Goal: Communication & Community: Share content

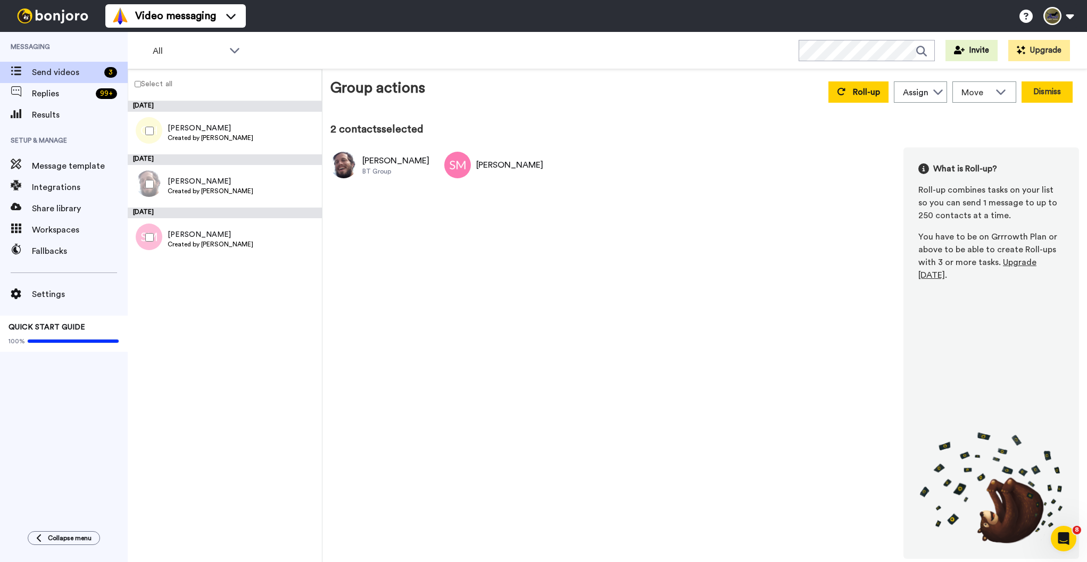
click at [1045, 94] on button "Dismiss" at bounding box center [1047, 91] width 51 height 21
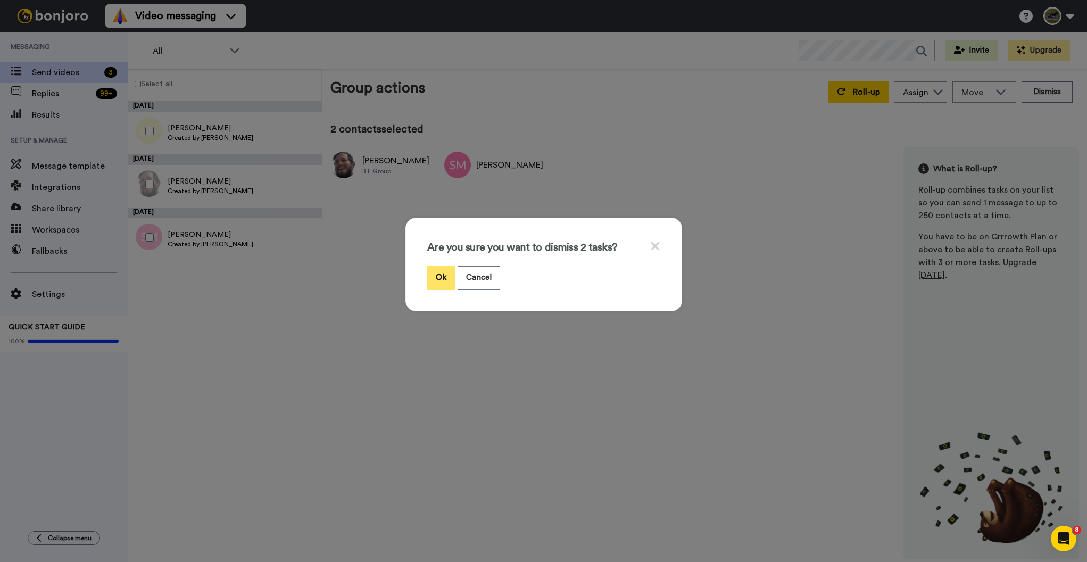
click at [437, 276] on button "Ok" at bounding box center [441, 277] width 28 height 23
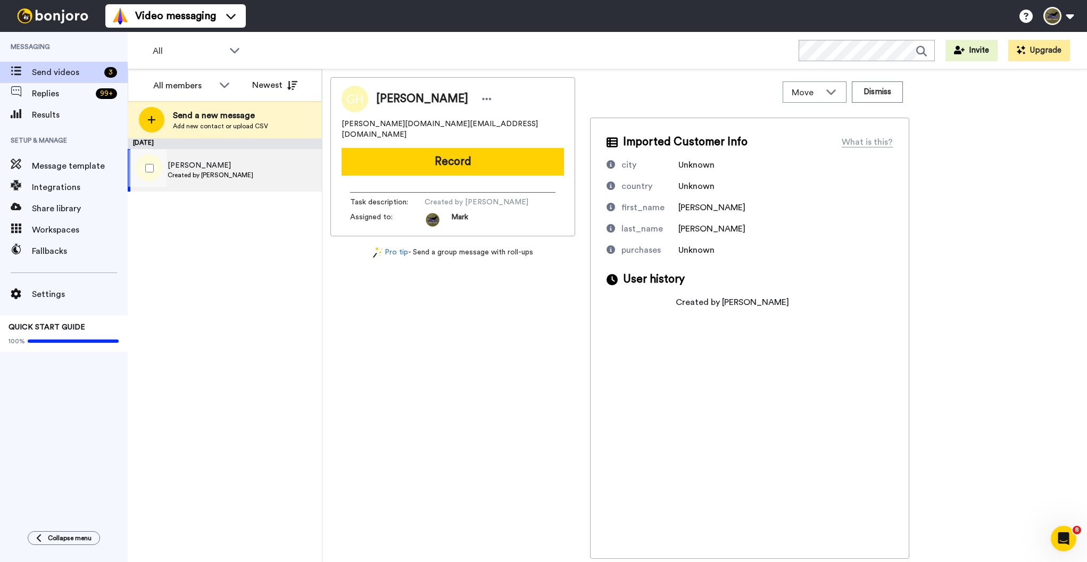
click at [214, 169] on span "[PERSON_NAME]" at bounding box center [211, 165] width 86 height 11
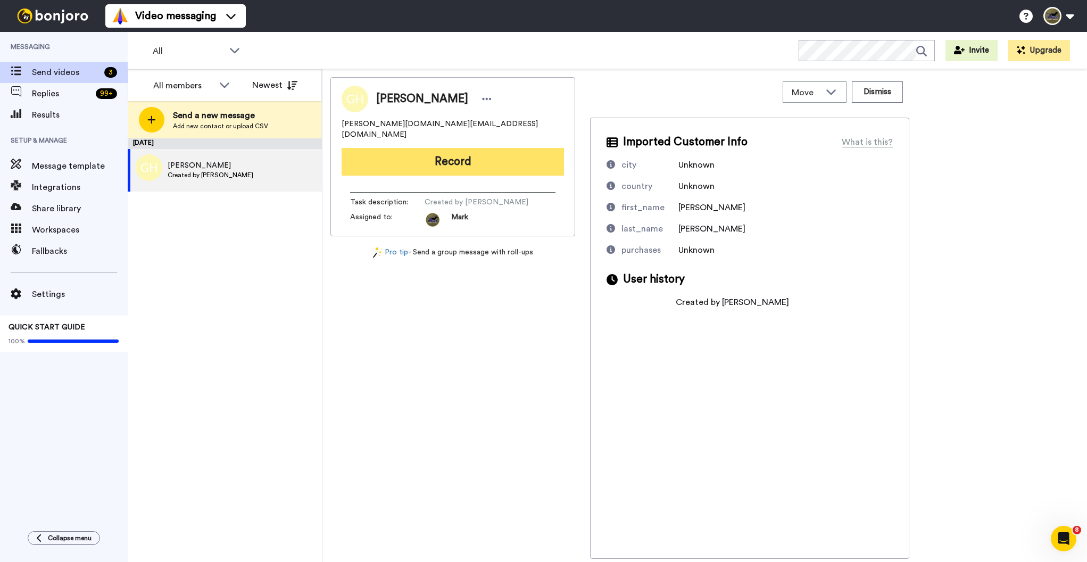
click at [445, 160] on button "Record" at bounding box center [453, 162] width 222 height 28
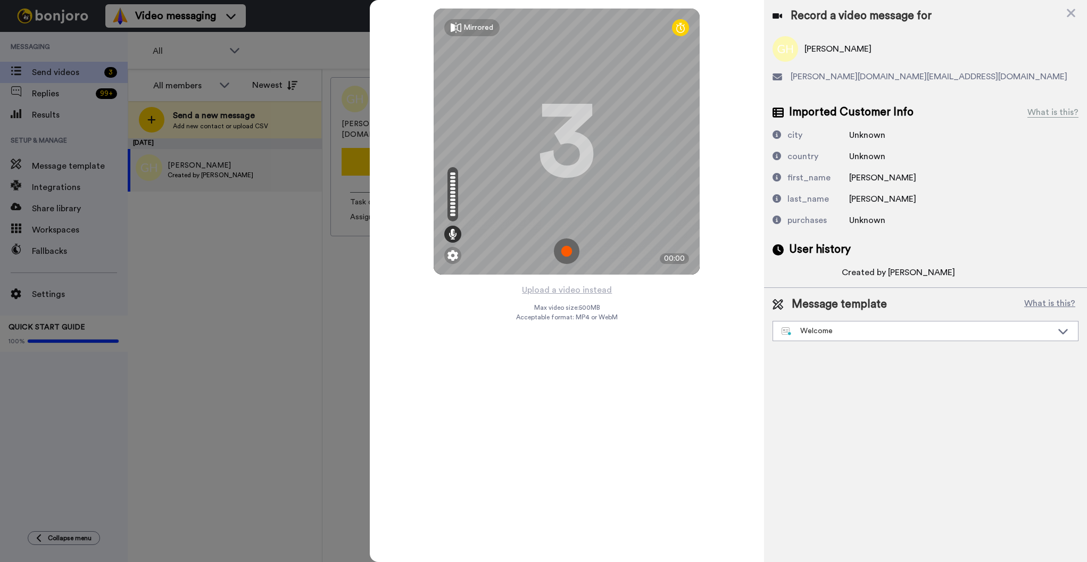
click at [566, 256] on img at bounding box center [567, 251] width 26 height 26
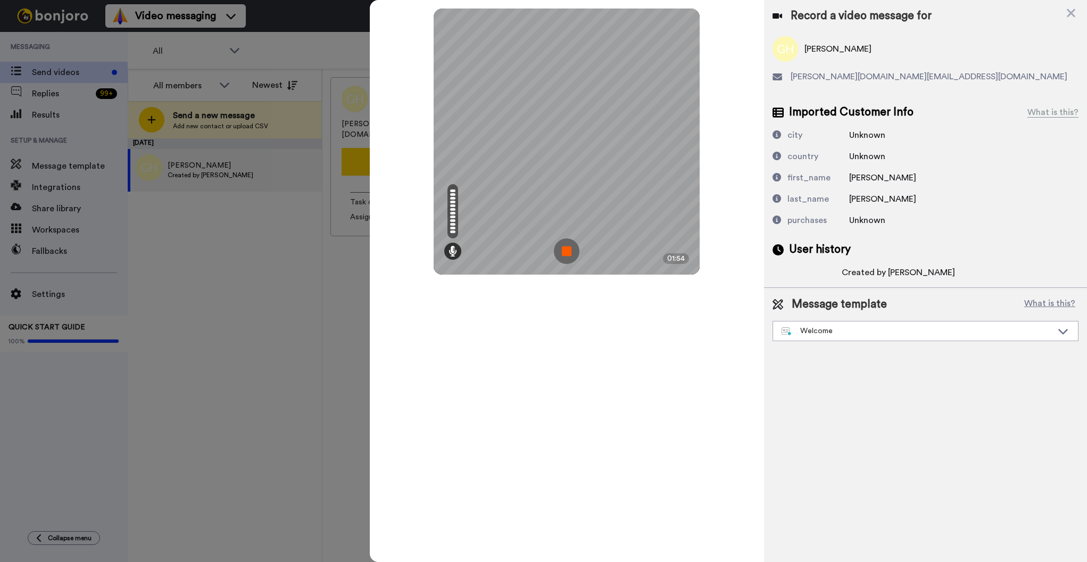
click at [566, 250] on img at bounding box center [567, 251] width 26 height 26
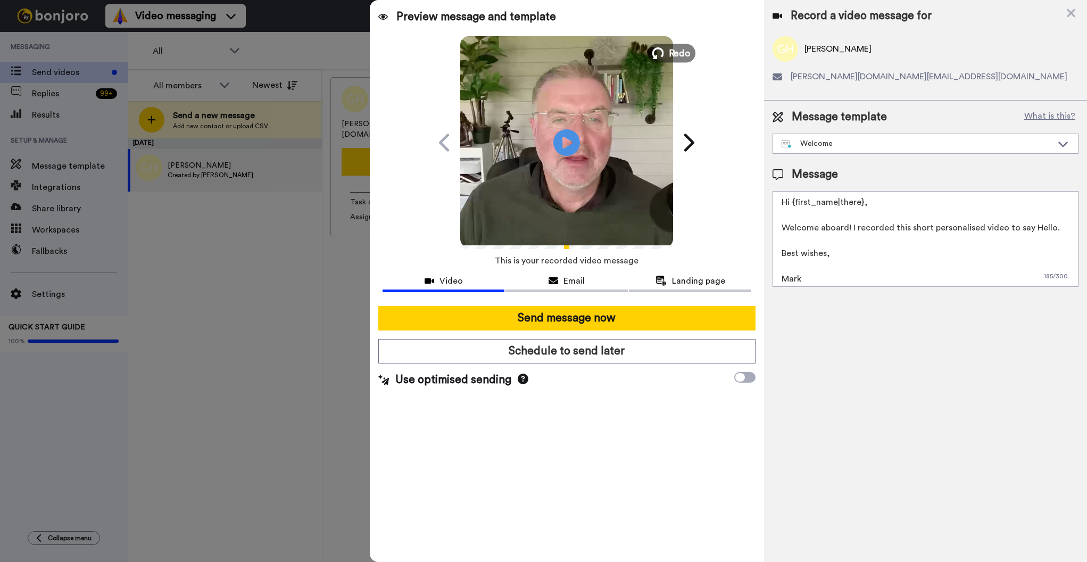
click at [670, 57] on span "Redo" at bounding box center [680, 53] width 22 height 14
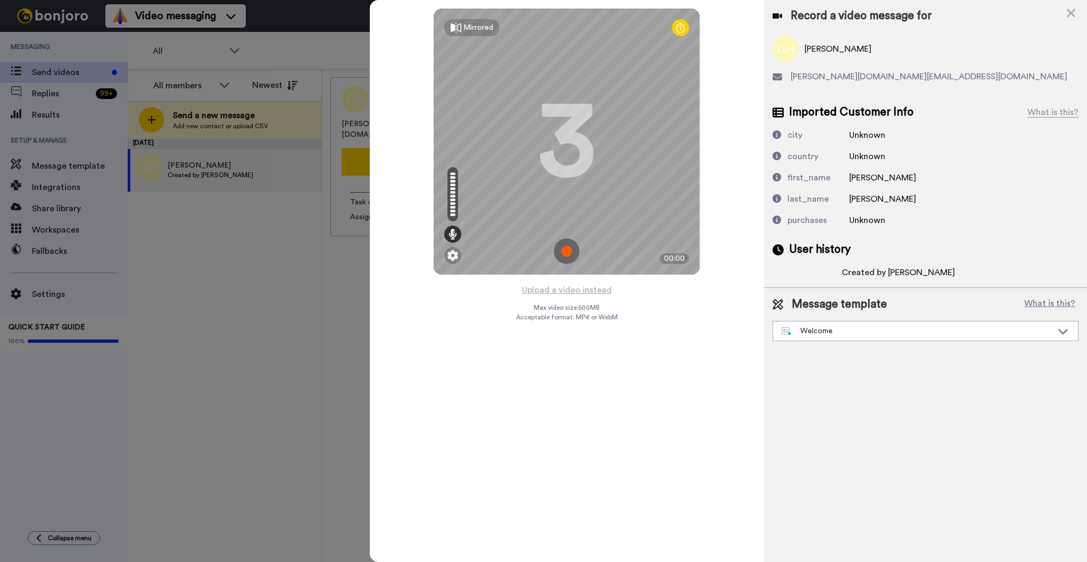
click at [569, 255] on img at bounding box center [567, 251] width 26 height 26
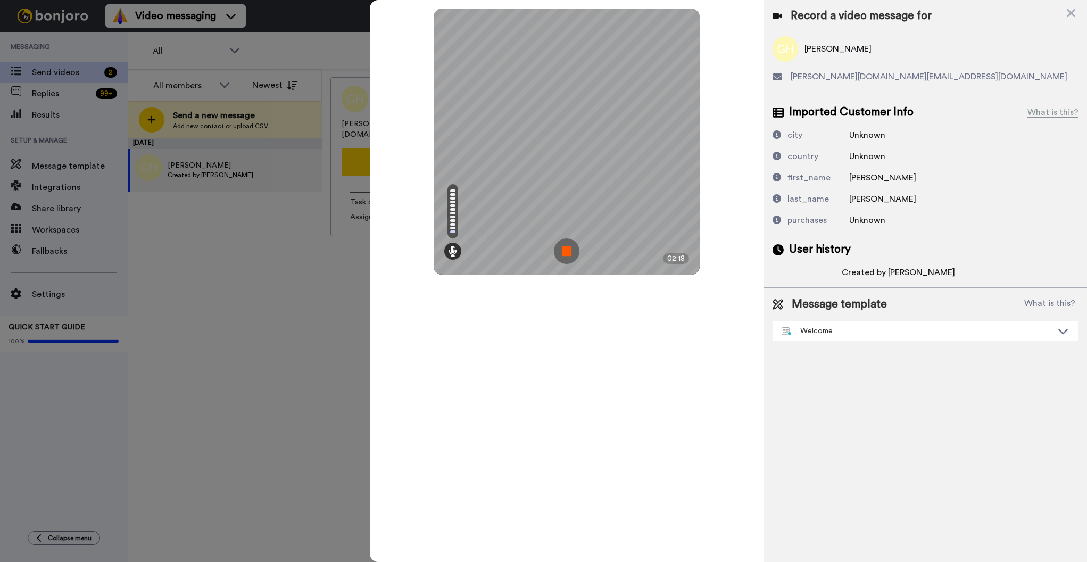
click at [567, 250] on img at bounding box center [567, 251] width 26 height 26
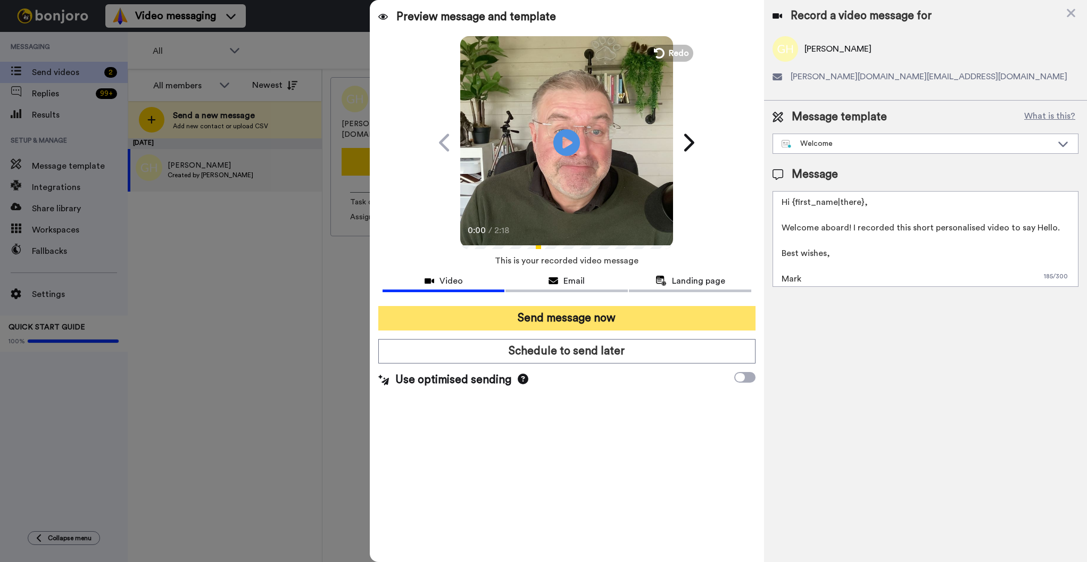
click at [573, 321] on button "Send message now" at bounding box center [567, 318] width 378 height 24
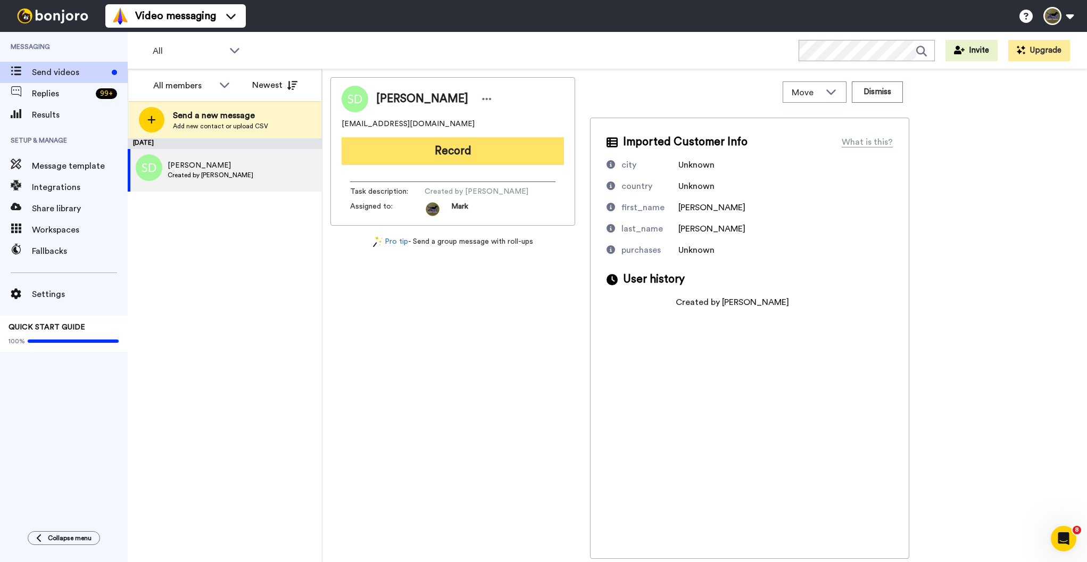
click at [410, 154] on button "Record" at bounding box center [453, 151] width 222 height 28
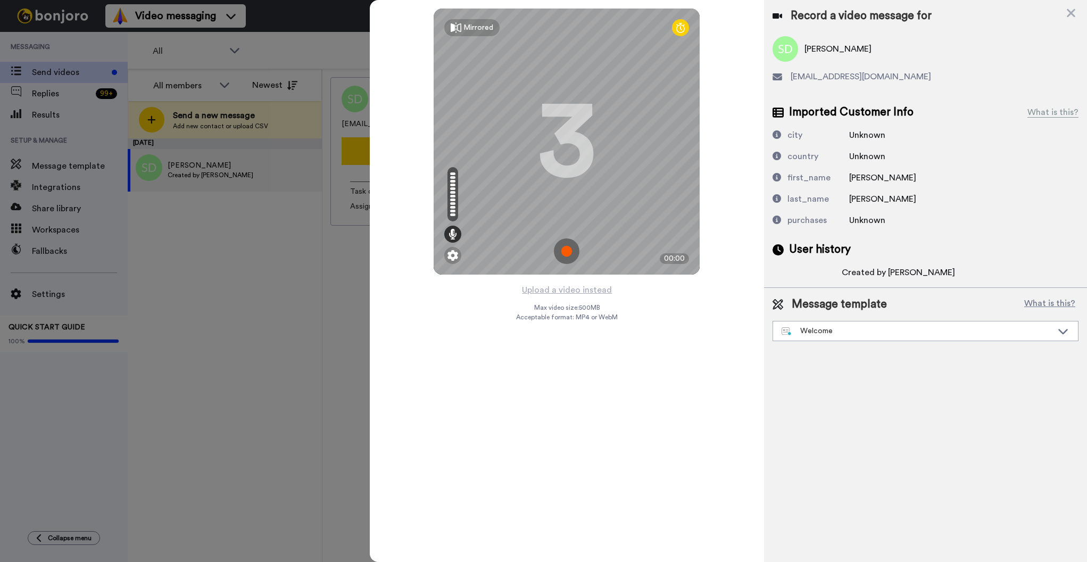
click at [565, 254] on img at bounding box center [567, 251] width 26 height 26
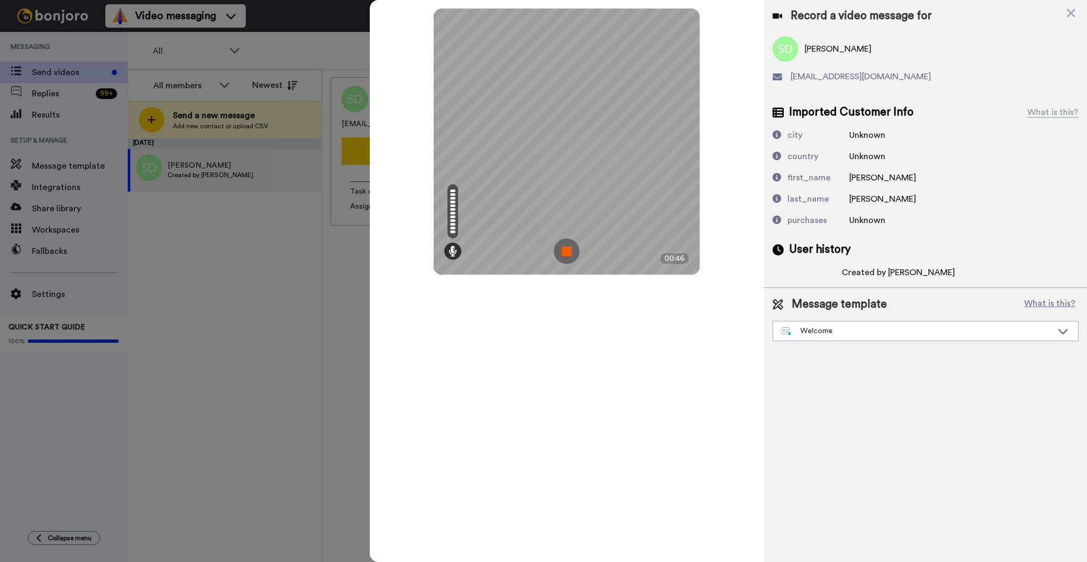
click at [564, 253] on img at bounding box center [567, 251] width 26 height 26
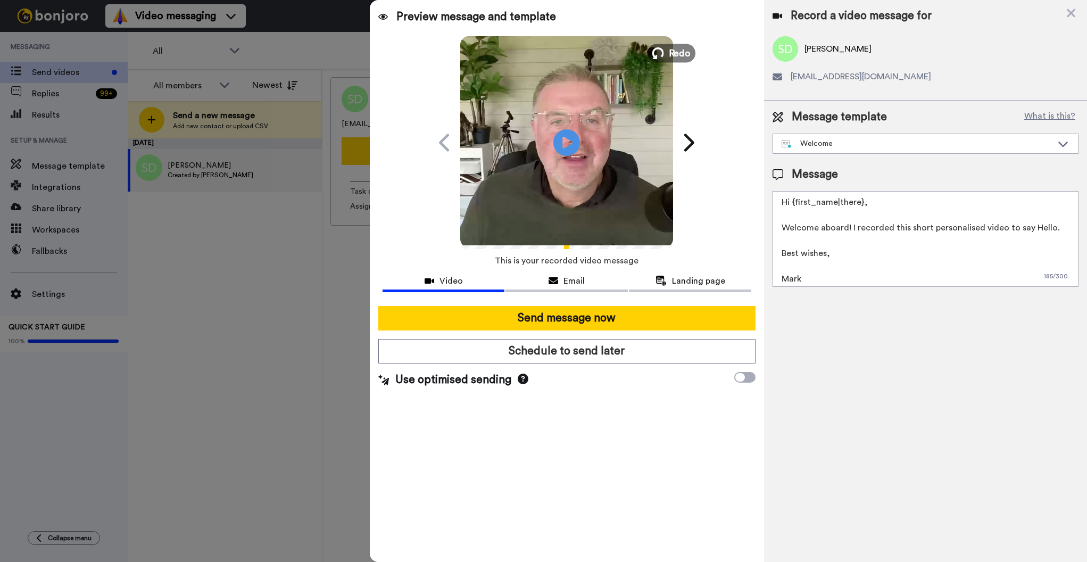
click at [674, 54] on span "Redo" at bounding box center [680, 53] width 22 height 14
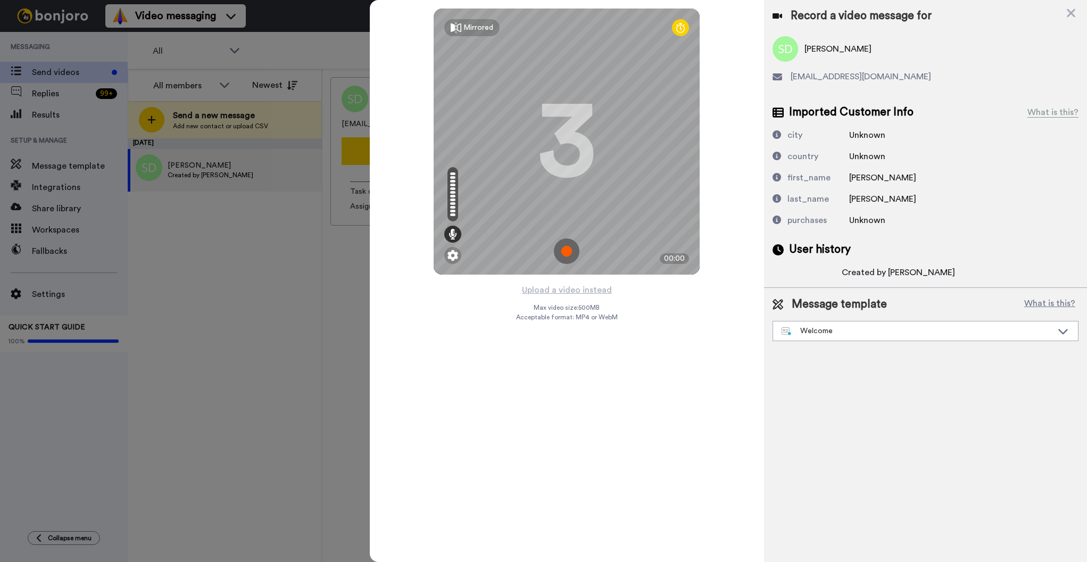
click at [569, 252] on img at bounding box center [567, 251] width 26 height 26
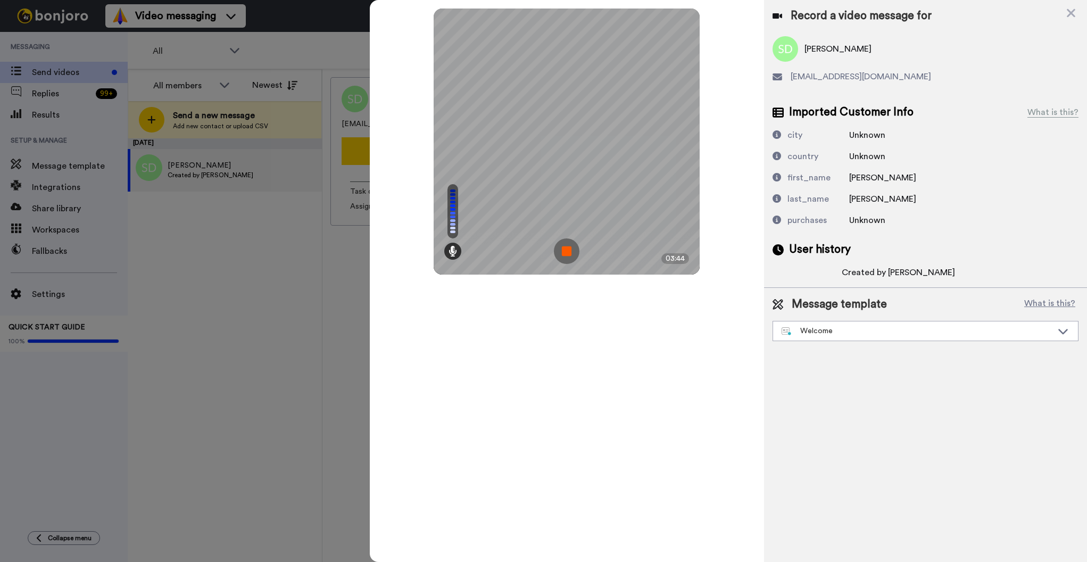
click at [572, 253] on img at bounding box center [567, 251] width 26 height 26
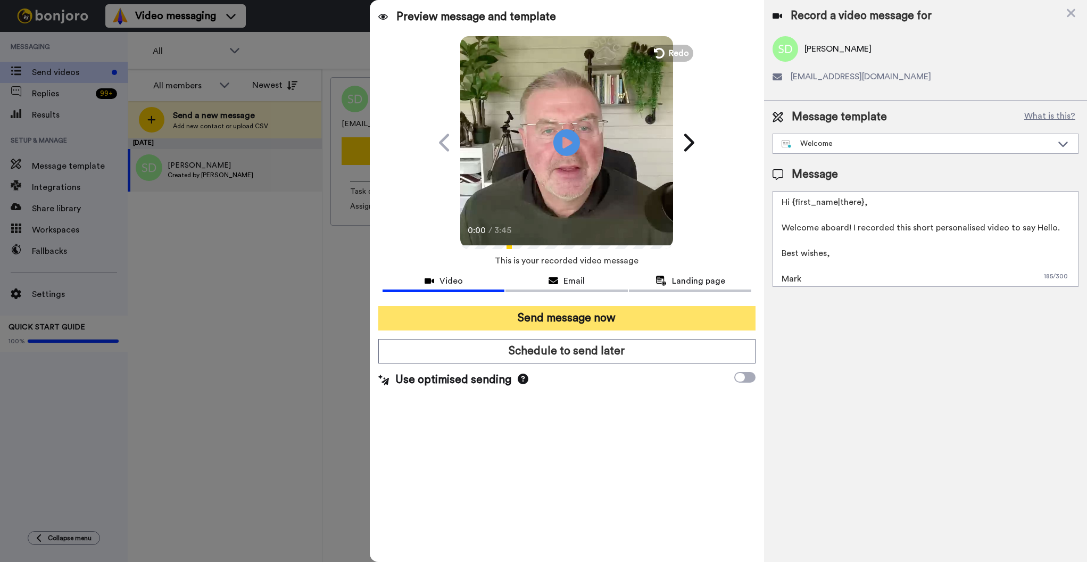
click at [615, 310] on button "Send message now" at bounding box center [567, 318] width 378 height 24
